Goal: Information Seeking & Learning: Learn about a topic

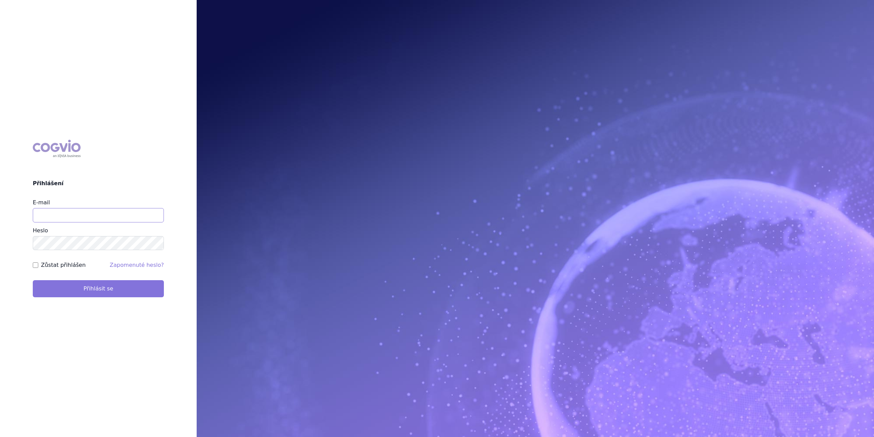
type input "marek.krajcovic@medochemie.com"
click at [95, 287] on button "Přihlásit se" at bounding box center [98, 288] width 131 height 17
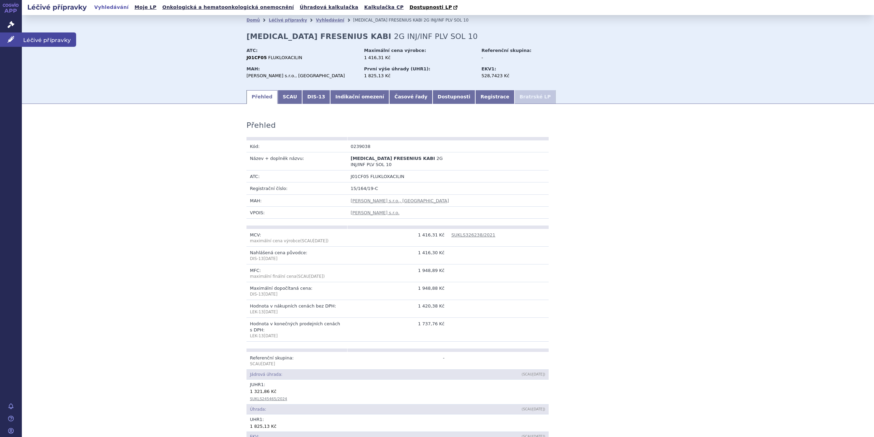
click at [29, 40] on span "Léčivé přípravky" at bounding box center [49, 39] width 54 height 14
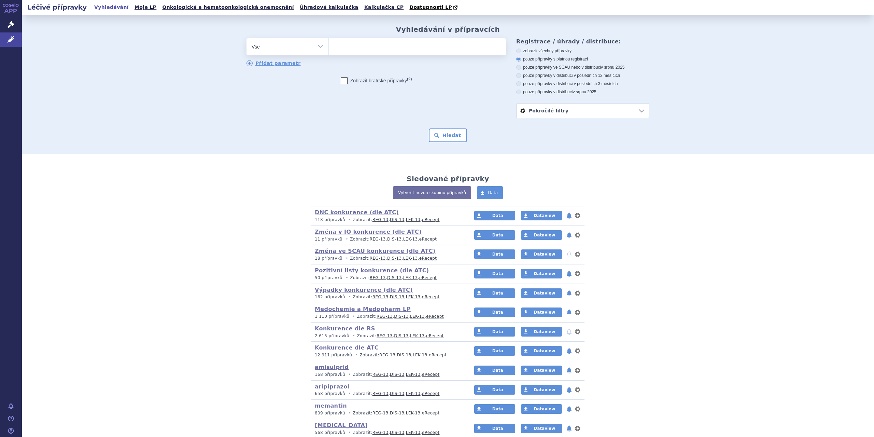
click at [320, 43] on select "Vše Přípravek/SUKL kód MAH VPOIS ATC/Aktivní látka Léková forma Síla" at bounding box center [288, 45] width 82 height 15
select select "filter-atc-group"
click at [247, 39] on select "Vše Přípravek/SUKL kód MAH VPOIS ATC/Aktivní látka Léková forma Síla" at bounding box center [288, 45] width 82 height 15
click at [338, 45] on ul at bounding box center [417, 45] width 177 height 14
click at [329, 45] on select at bounding box center [329, 46] width 0 height 17
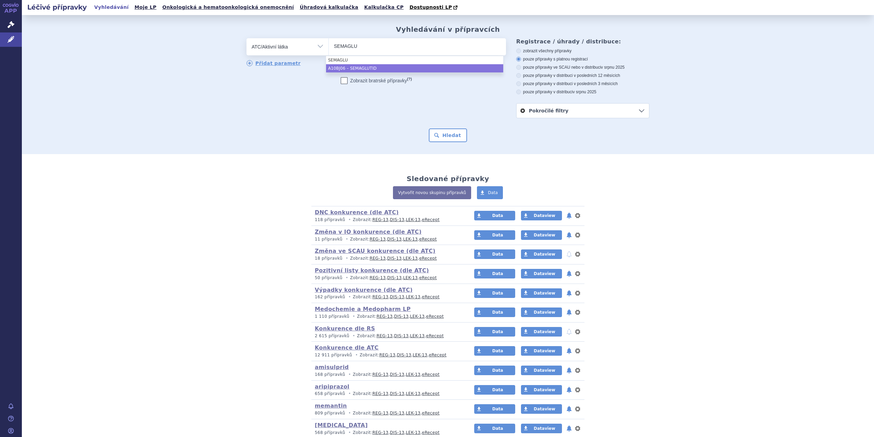
type input "SEMAGLU"
select select "A10BJ06"
click at [435, 133] on button "Hledat" at bounding box center [448, 135] width 39 height 14
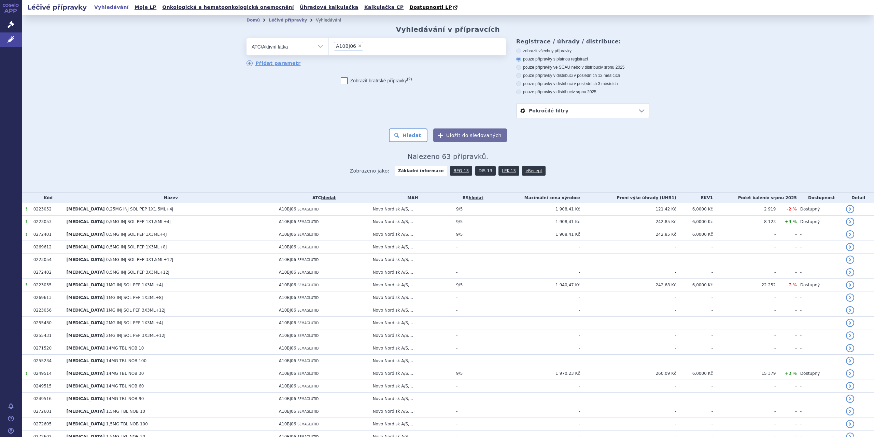
click at [480, 171] on link "DIS-13" at bounding box center [485, 171] width 20 height 10
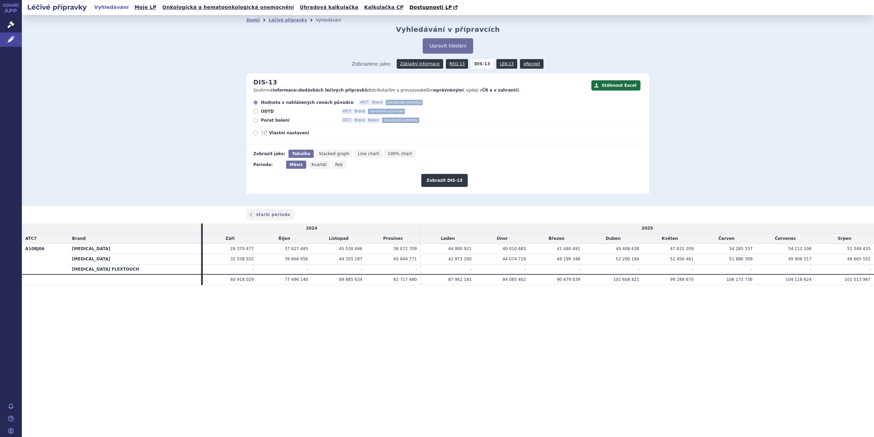
click at [279, 122] on span "Počet balení" at bounding box center [298, 119] width 75 height 5
click at [259, 122] on input "Počet balení ATC7 Brand Balení standardní jednotka" at bounding box center [256, 121] width 4 height 4
radio input "true"
click at [436, 178] on button "Zobrazit DIS-13" at bounding box center [444, 180] width 46 height 13
